Goal: Task Accomplishment & Management: Use online tool/utility

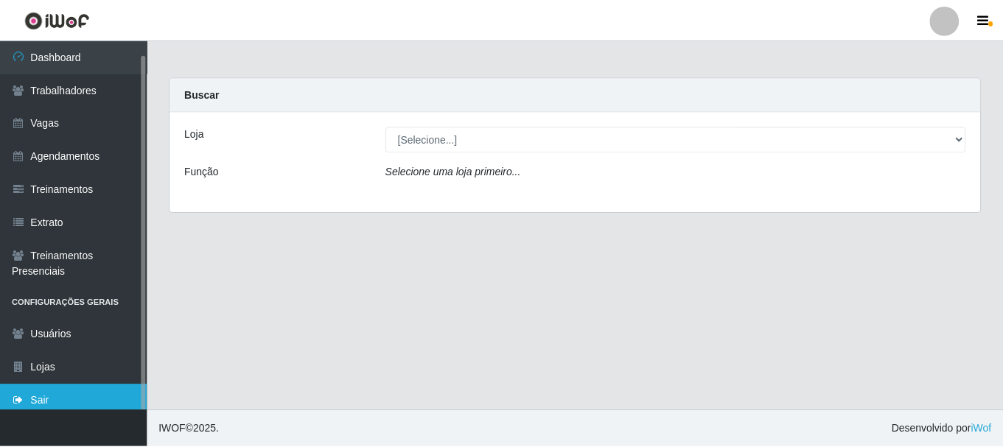
scroll to position [7, 0]
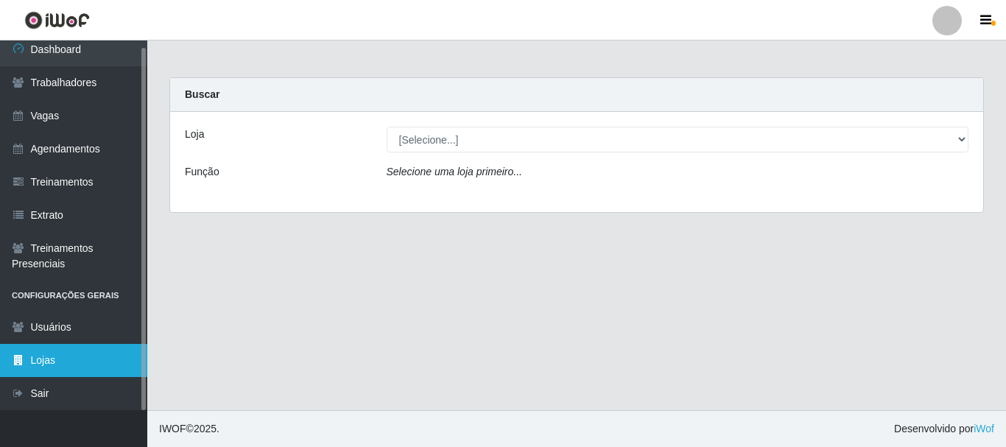
click at [77, 368] on link "Lojas" at bounding box center [73, 360] width 147 height 33
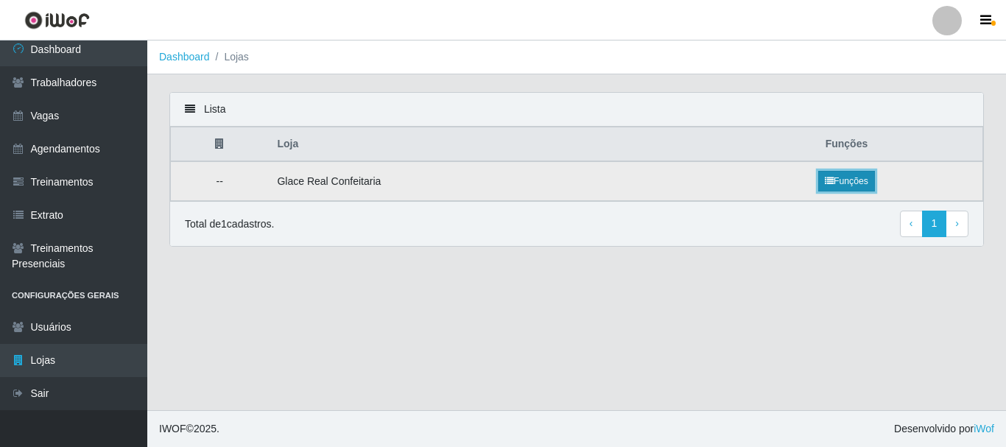
click at [839, 183] on link "Funções" at bounding box center [846, 181] width 57 height 21
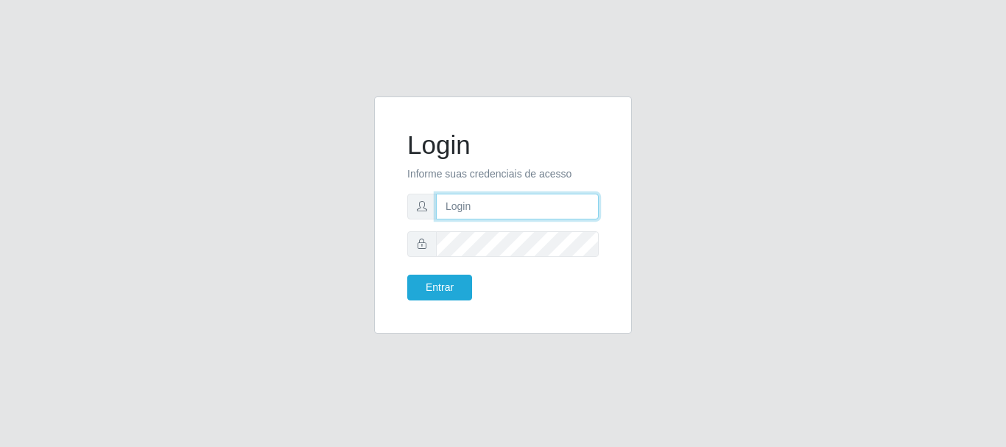
drag, startPoint x: 0, startPoint y: 0, endPoint x: 476, endPoint y: 213, distance: 521.3
click at [476, 213] on input "text" at bounding box center [517, 207] width 163 height 26
type input "Ubiratan@confglacer"
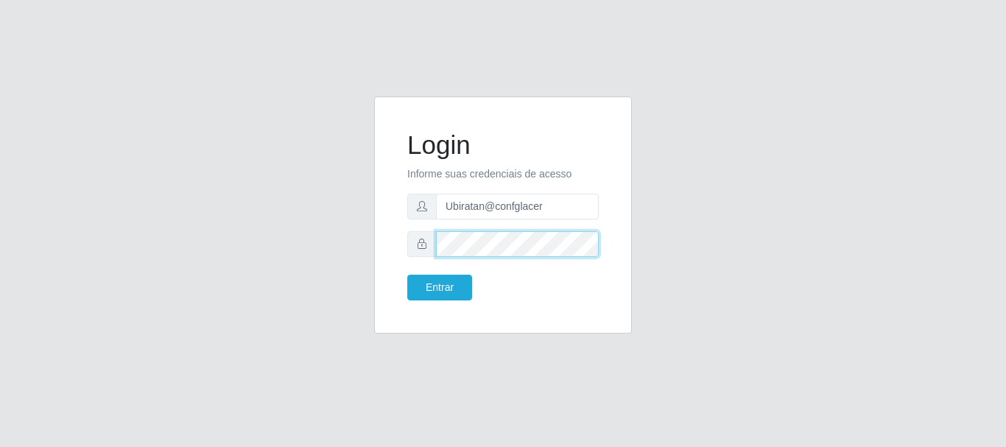
click at [407, 275] on button "Entrar" at bounding box center [439, 288] width 65 height 26
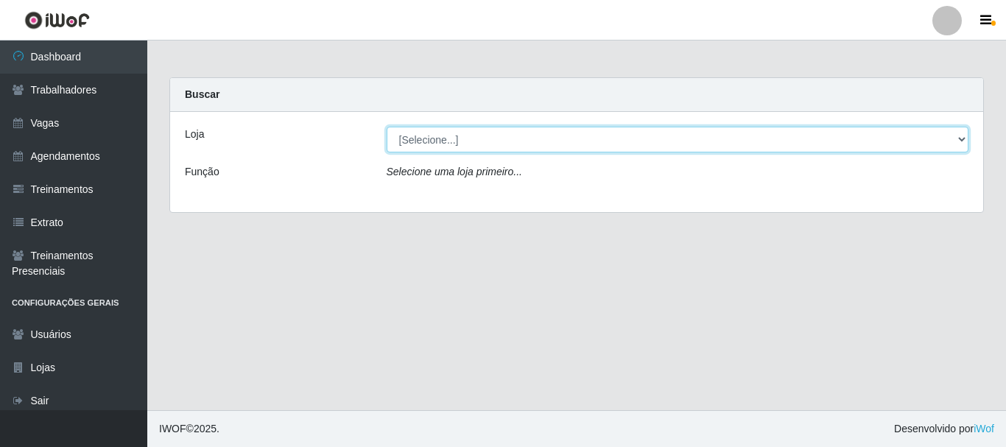
click at [930, 141] on select "[Selecione...] Glace Real Confeitaria" at bounding box center [678, 140] width 583 height 26
select select "445"
click at [387, 127] on select "[Selecione...] Glace Real Confeitaria" at bounding box center [678, 140] width 583 height 26
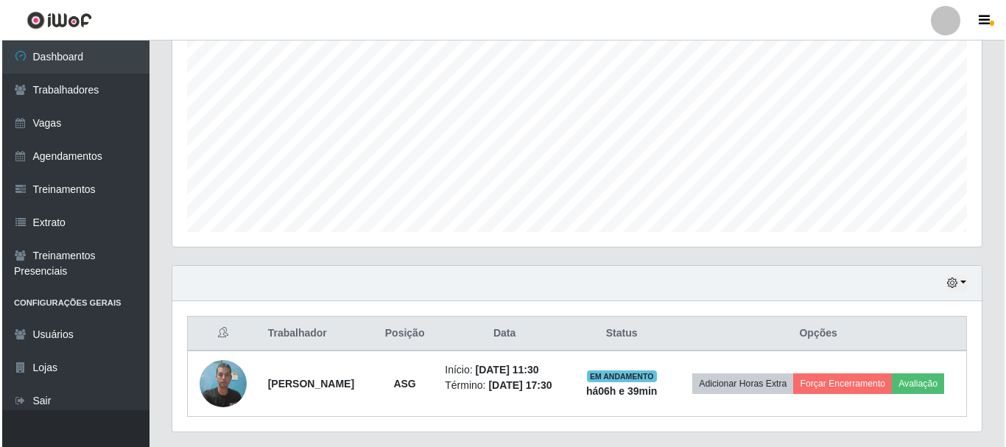
scroll to position [361, 0]
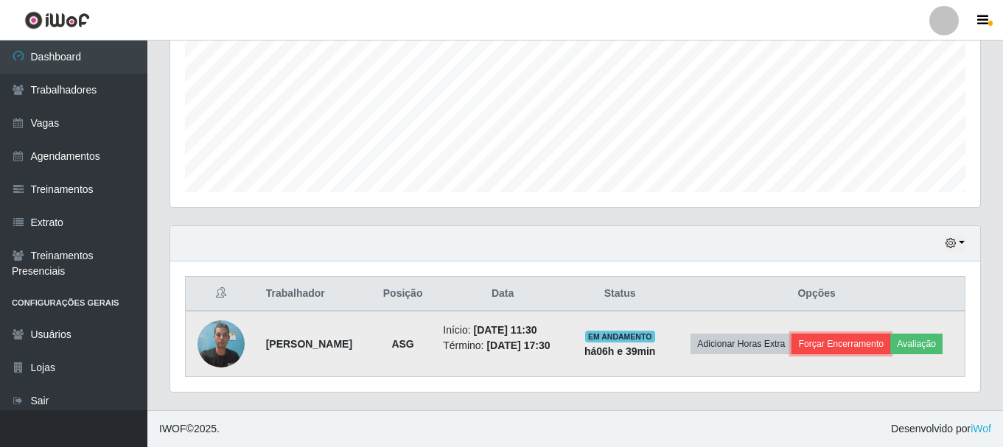
click at [866, 334] on button "Forçar Encerramento" at bounding box center [840, 344] width 99 height 21
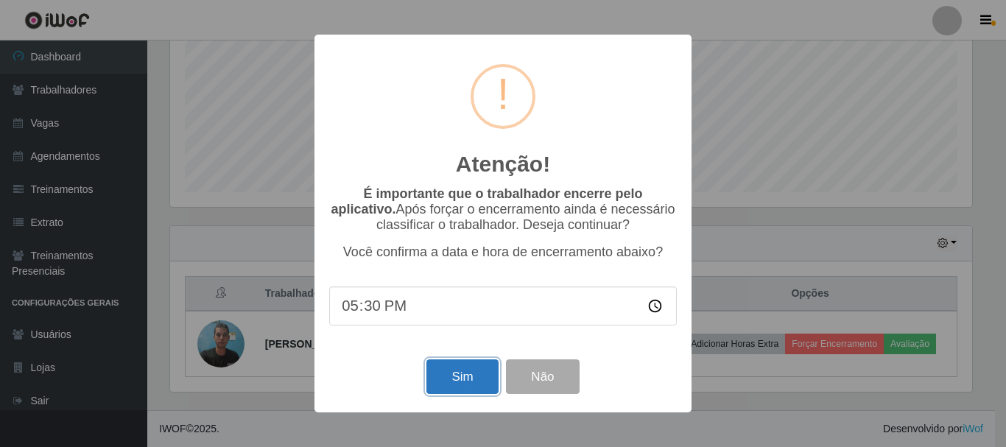
click at [462, 387] on button "Sim" at bounding box center [462, 376] width 71 height 35
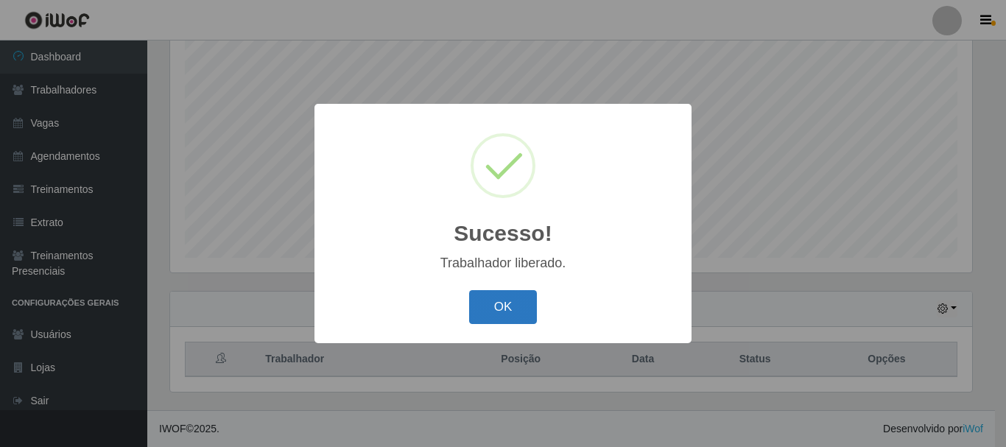
click at [493, 312] on button "OK" at bounding box center [503, 307] width 69 height 35
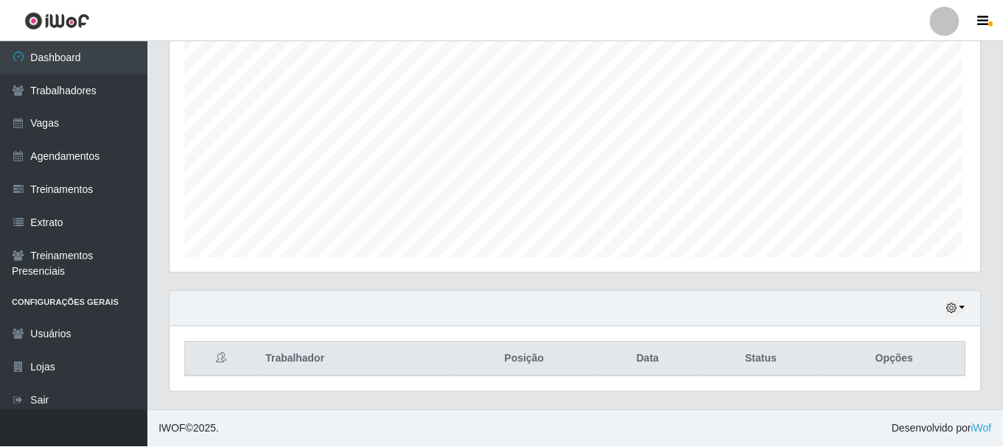
scroll to position [306, 810]
click at [944, 312] on div "Hoje 1 dia 3 dias 1 Semana Não encerrados" at bounding box center [575, 309] width 810 height 35
click at [968, 309] on div "Hoje 1 dia 3 dias 1 Semana Não encerrados" at bounding box center [575, 309] width 810 height 35
click at [950, 309] on icon "button" at bounding box center [950, 308] width 10 height 10
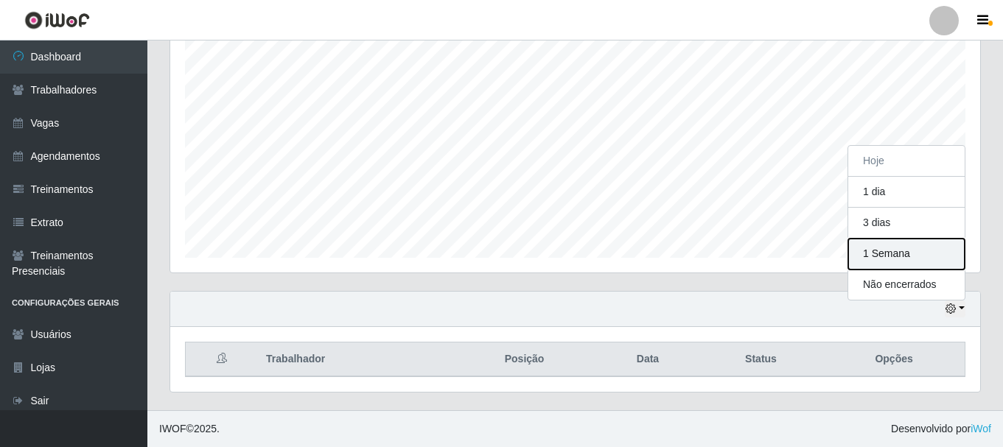
click at [913, 250] on button "1 Semana" at bounding box center [906, 254] width 116 height 31
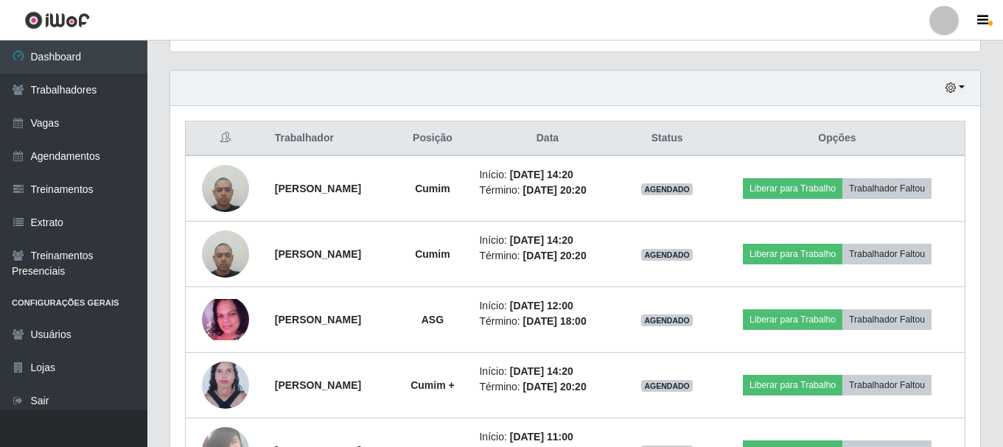
scroll to position [564, 0]
